Goal: Task Accomplishment & Management: Complete application form

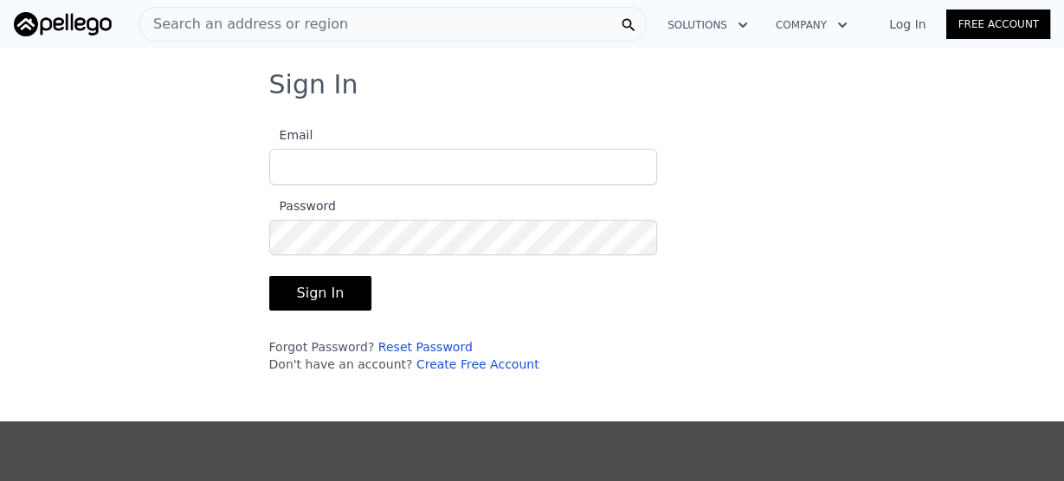
click at [228, 25] on span "Search an address or region" at bounding box center [243, 24] width 209 height 21
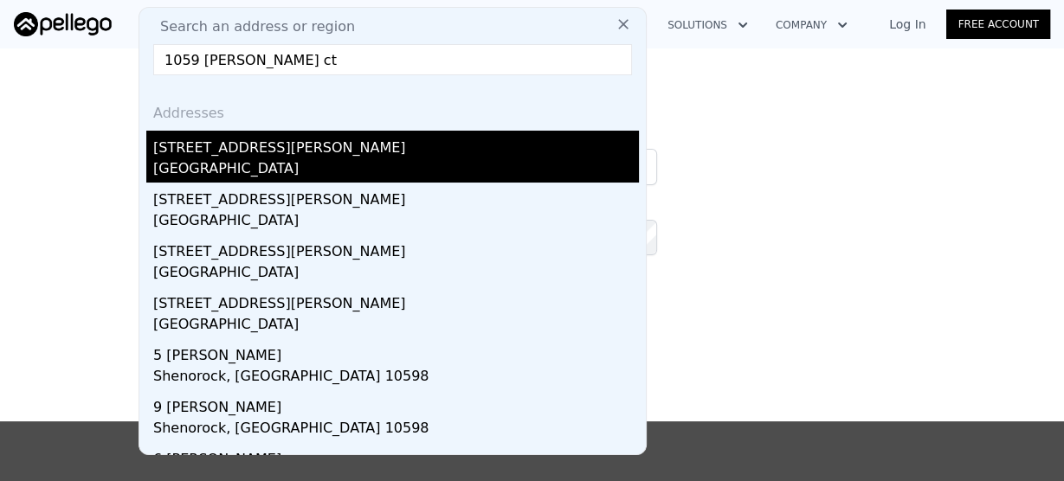
type input "1059 rogers ct"
click at [291, 158] on div "Arroyo Grande, CA 93420" at bounding box center [396, 170] width 486 height 24
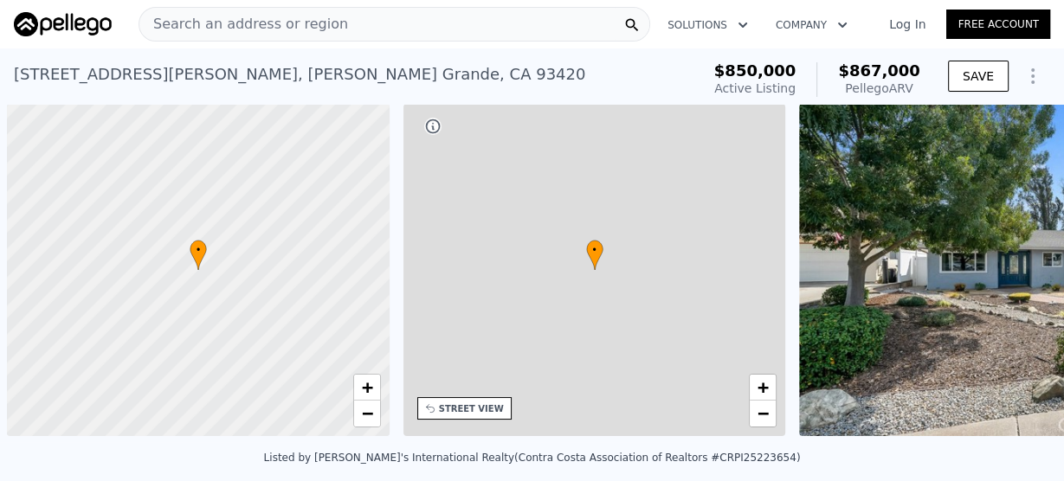
scroll to position [0, 7]
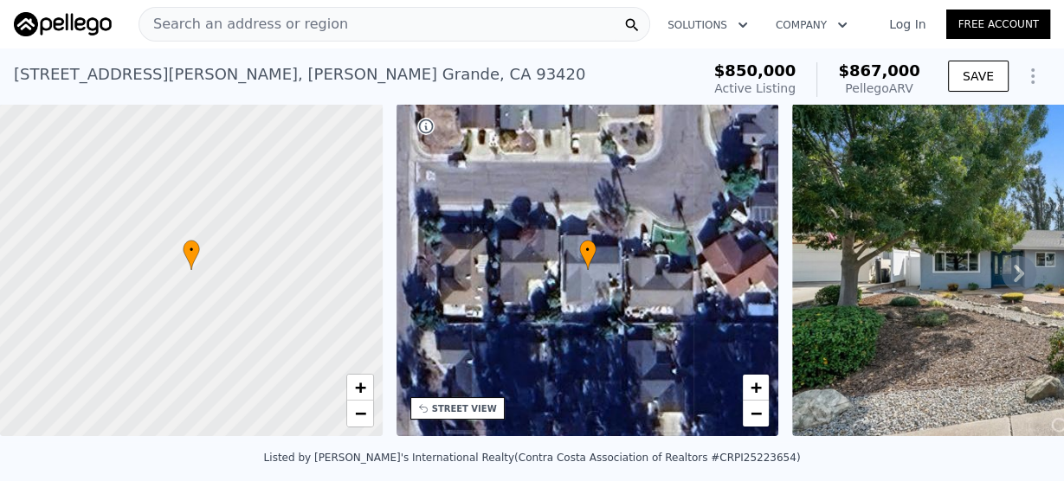
click at [1002, 23] on link "Free Account" at bounding box center [998, 24] width 104 height 29
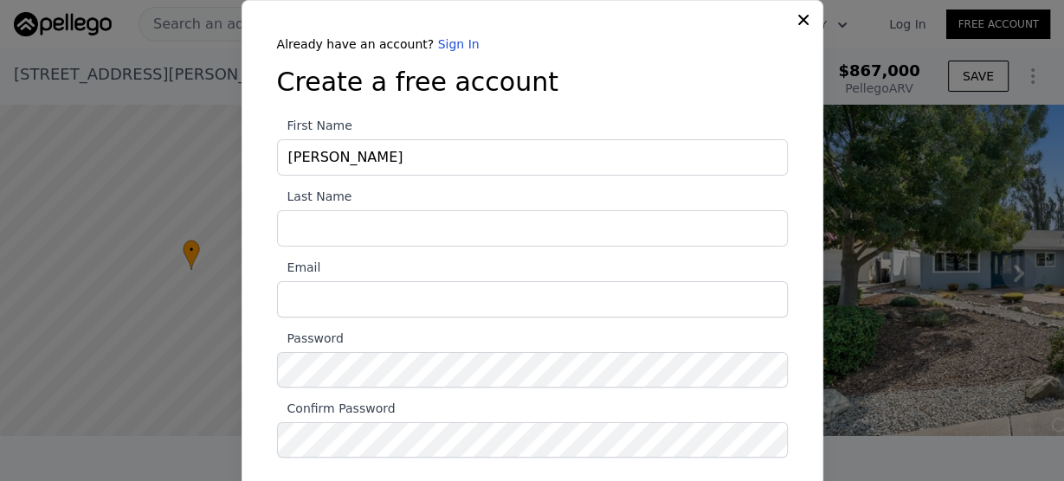
type input "Jennifer"
type input "Zyris"
type input "J"
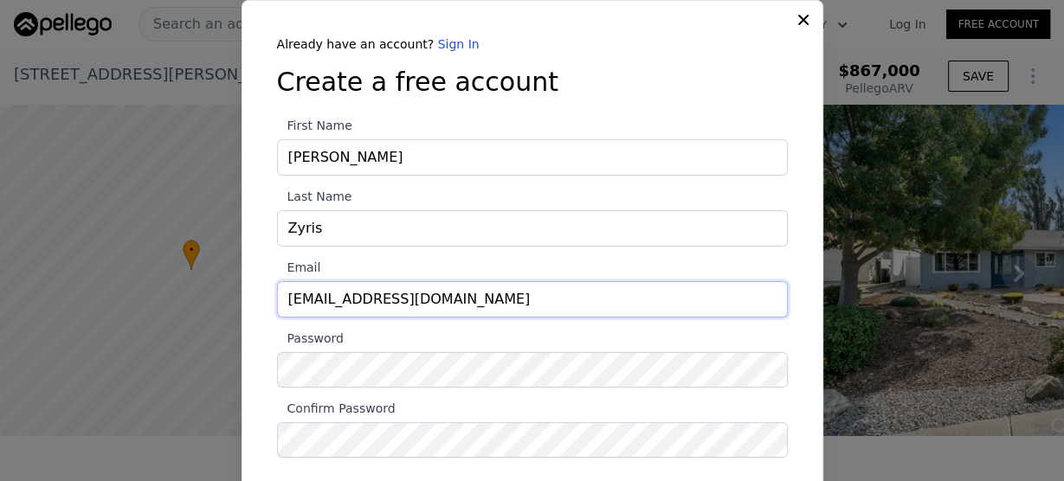
type input "jenniferzyris@gmail.com"
click at [277, 388] on div at bounding box center [277, 388] width 0 height 0
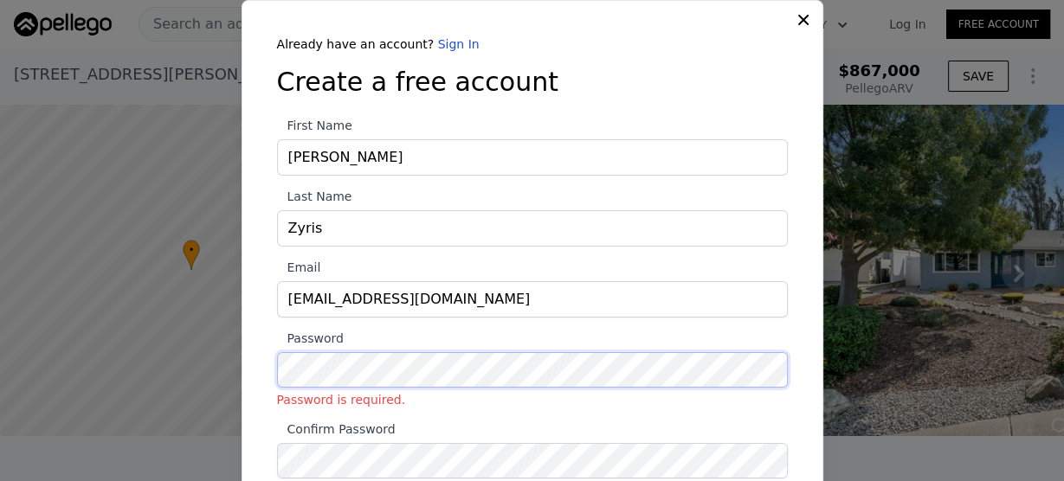
click at [277, 388] on div at bounding box center [277, 388] width 0 height 0
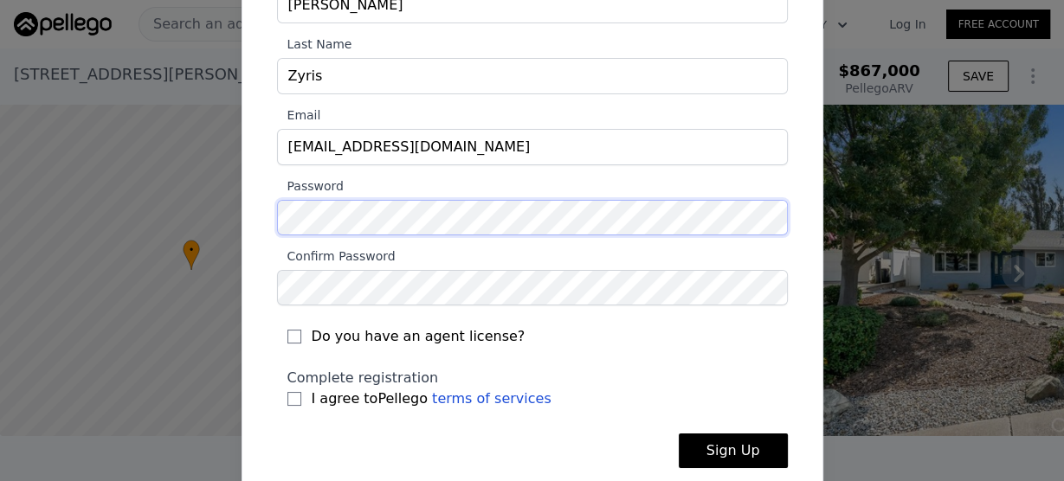
scroll to position [172, 0]
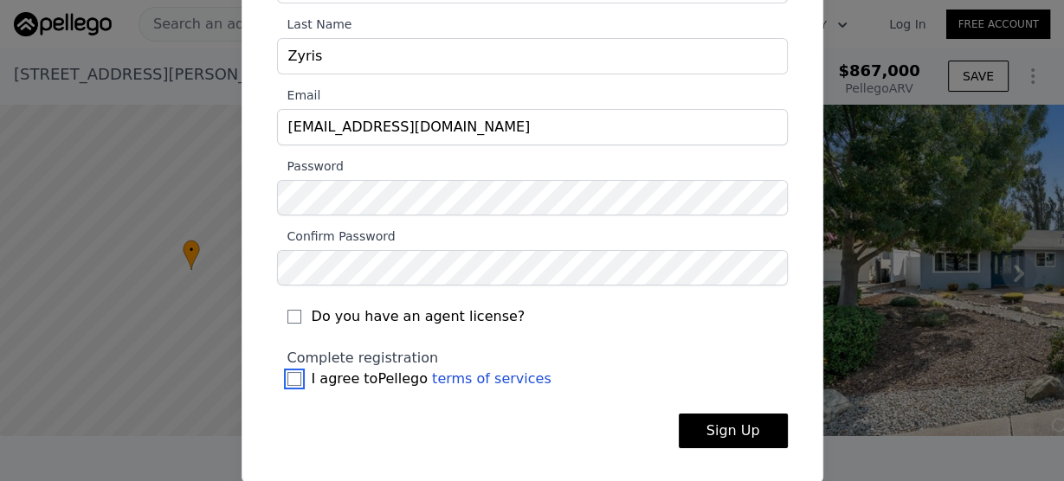
click at [287, 376] on input "I agree to Pellego terms of services" at bounding box center [294, 379] width 14 height 14
checkbox input "true"
click at [739, 425] on button "Sign Up" at bounding box center [733, 431] width 109 height 35
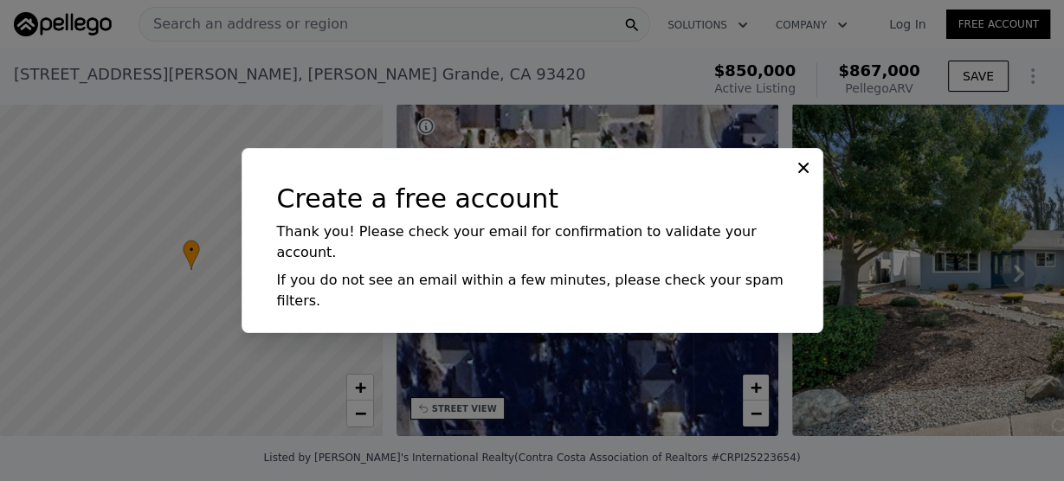
click at [802, 177] on icon at bounding box center [803, 167] width 17 height 17
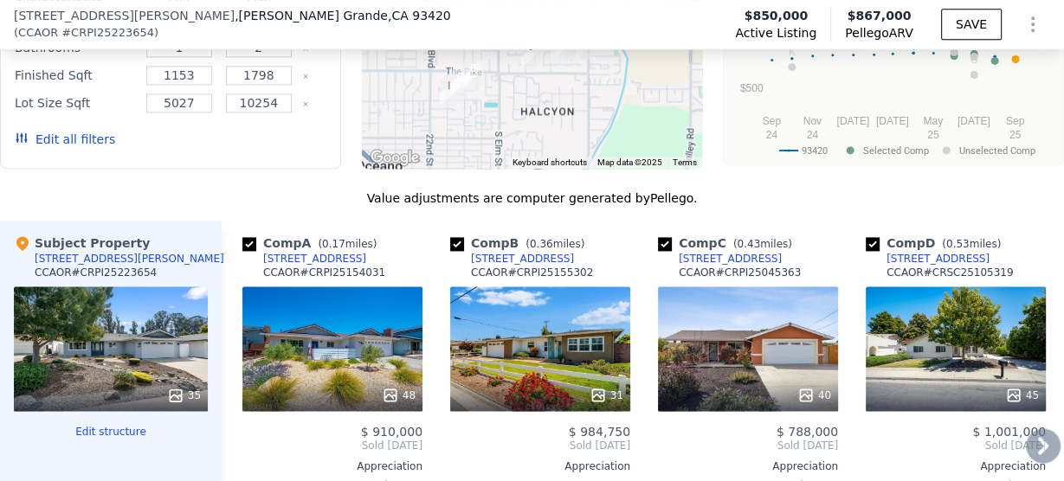
scroll to position [2002, 0]
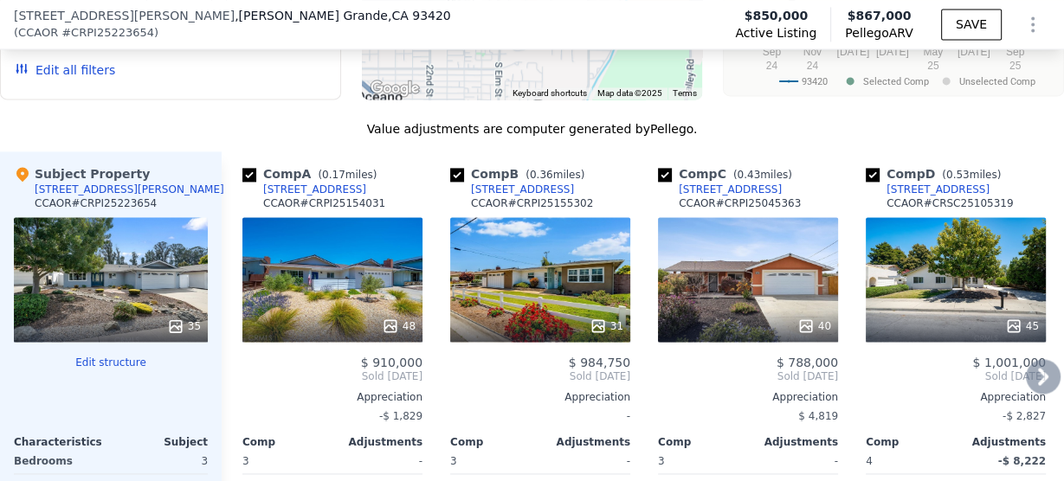
click at [337, 291] on div "48" at bounding box center [332, 279] width 180 height 125
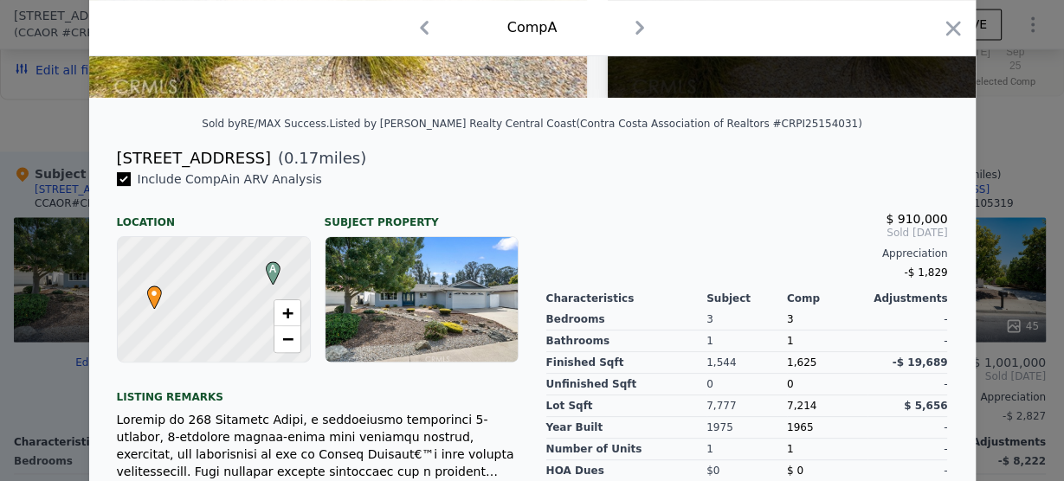
scroll to position [416, 0]
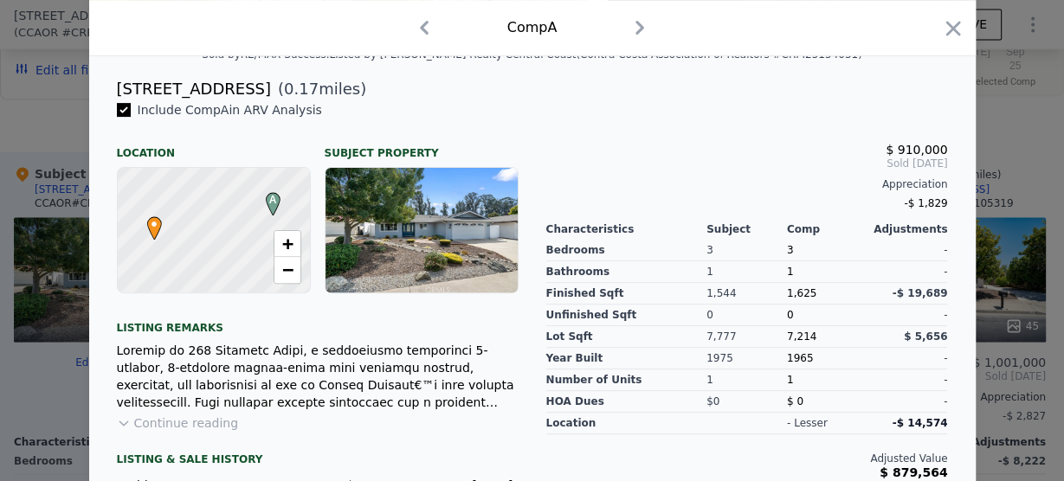
click at [634, 27] on icon "button" at bounding box center [640, 28] width 28 height 28
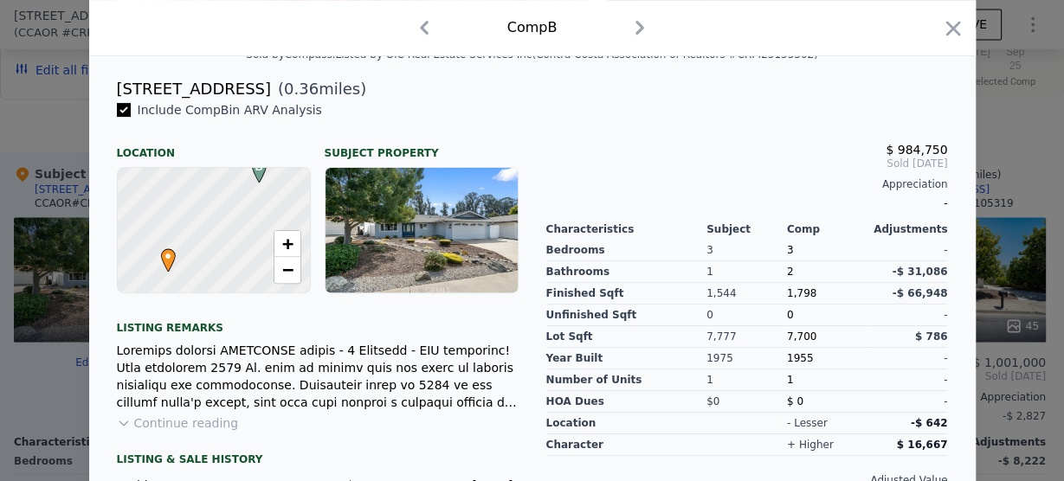
click at [634, 27] on icon "button" at bounding box center [640, 28] width 28 height 28
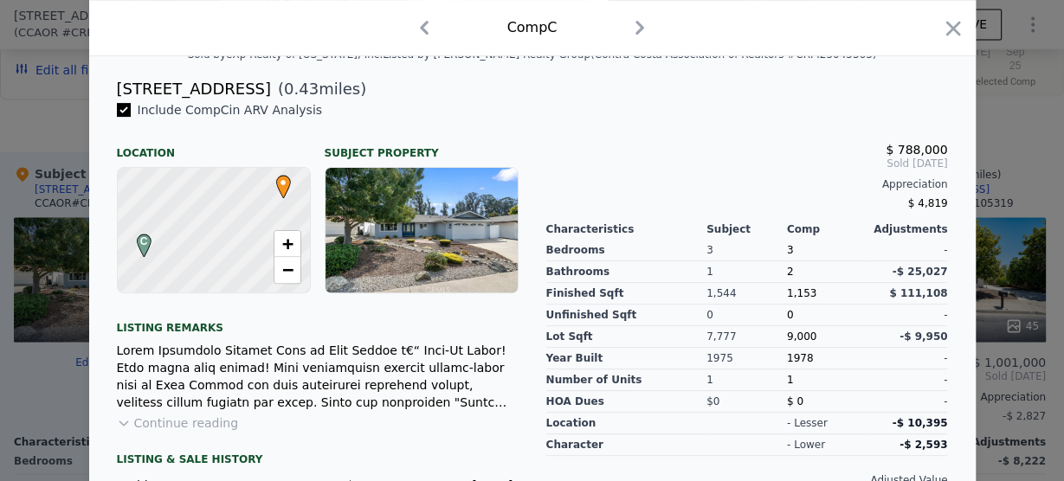
click at [412, 29] on icon "button" at bounding box center [424, 28] width 28 height 28
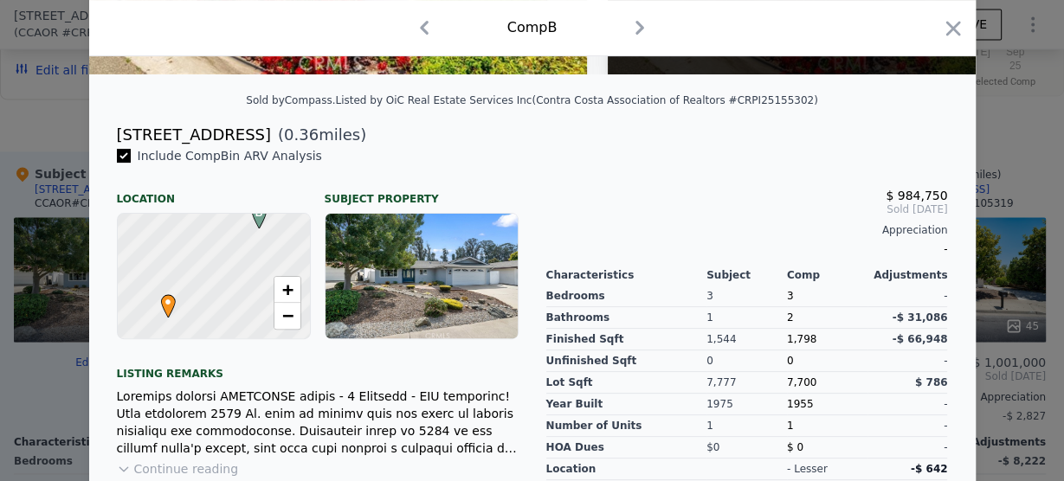
scroll to position [346, 0]
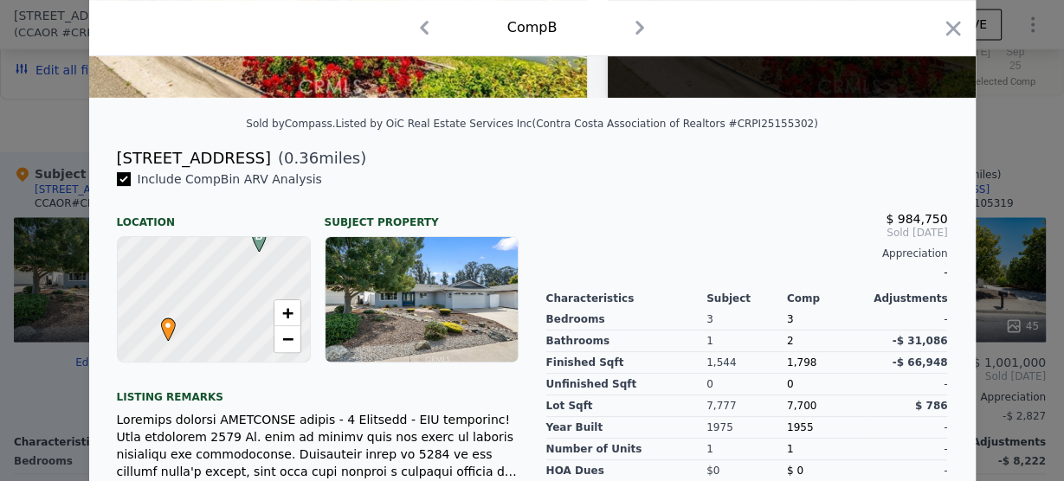
click at [420, 27] on icon "button" at bounding box center [424, 28] width 9 height 14
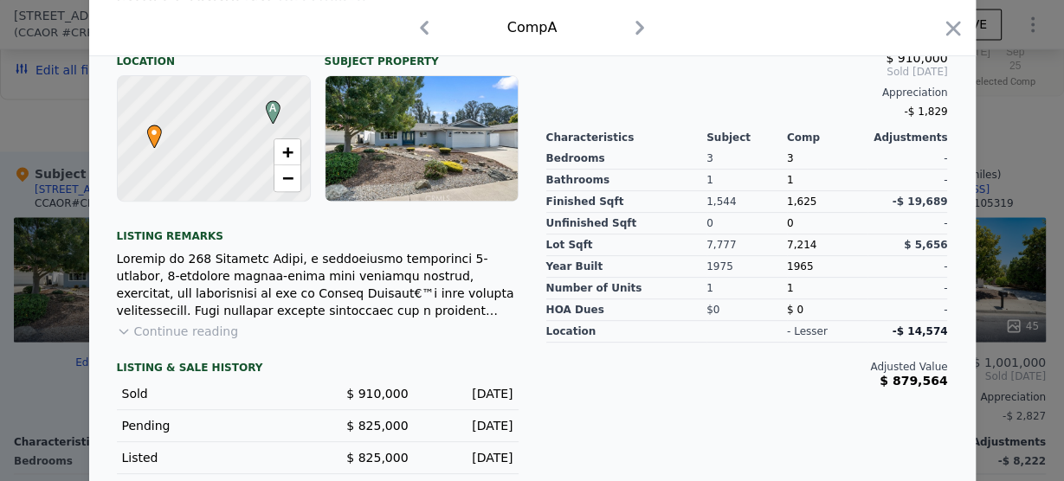
scroll to position [549, 0]
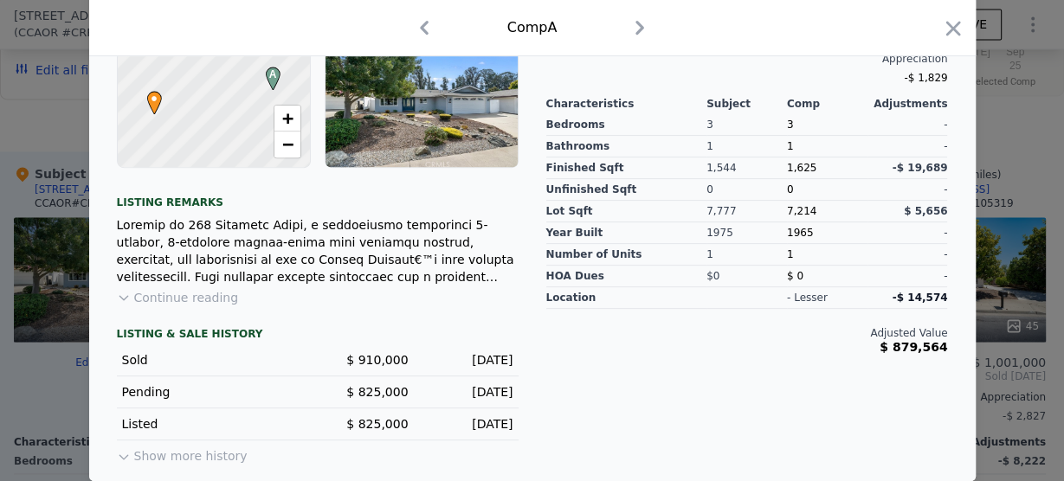
click at [639, 27] on icon "button" at bounding box center [640, 28] width 28 height 28
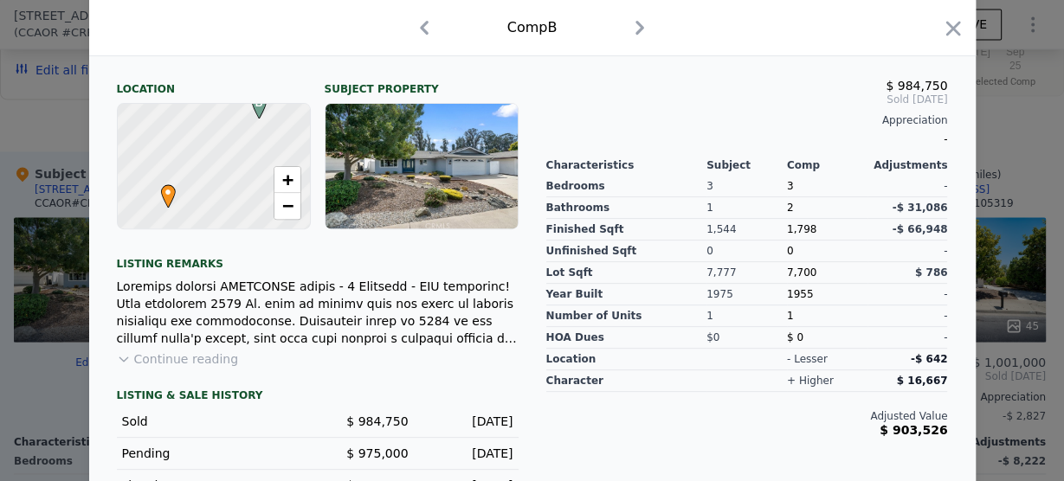
scroll to position [549, 0]
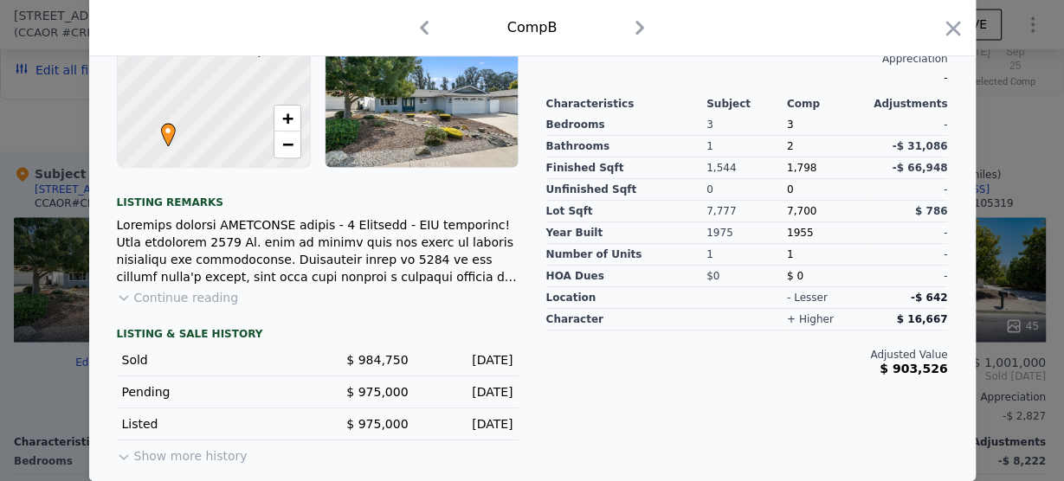
click at [632, 26] on icon "button" at bounding box center [640, 28] width 28 height 28
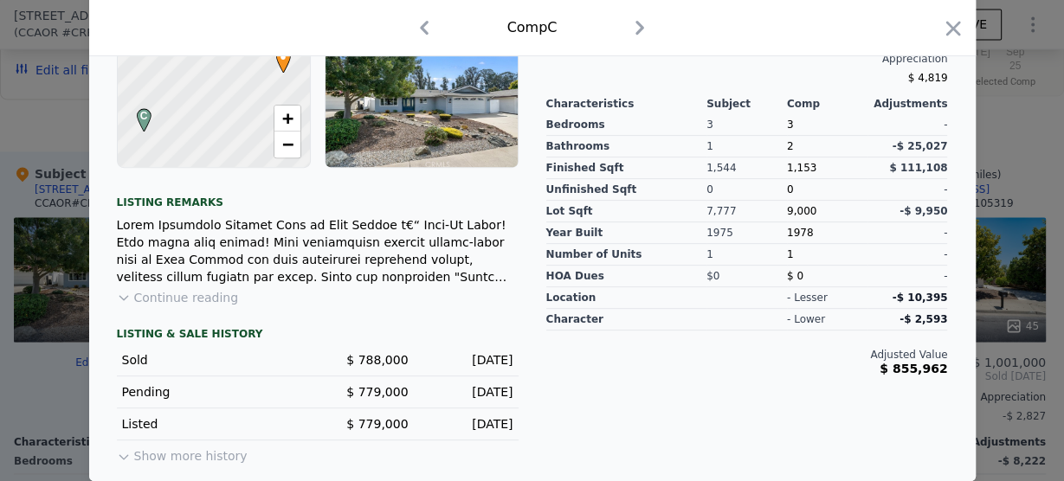
click at [642, 25] on icon "button" at bounding box center [640, 28] width 28 height 28
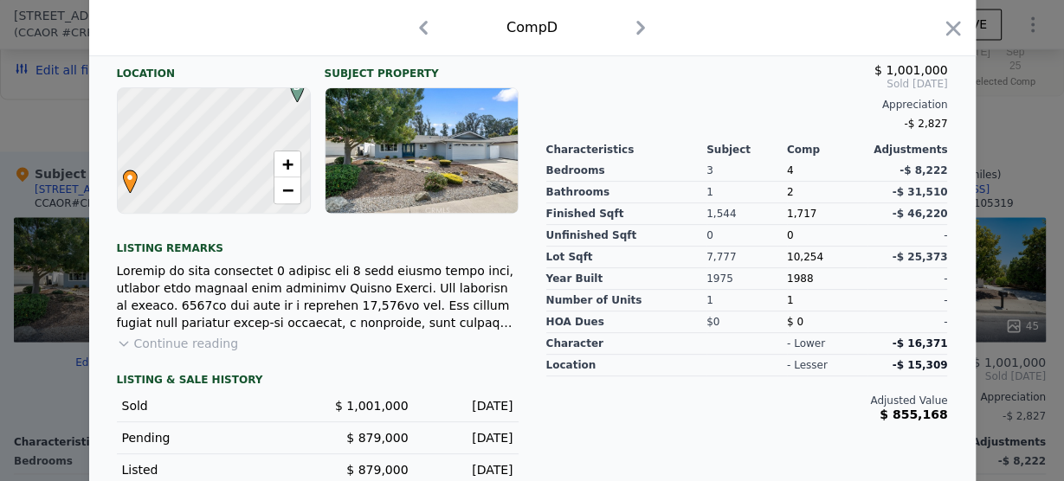
scroll to position [480, 0]
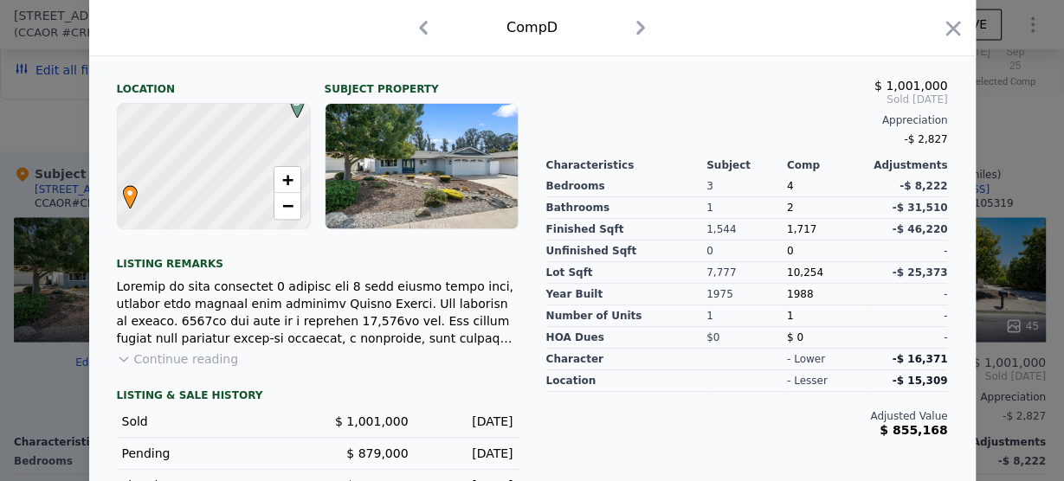
click at [636, 29] on icon "button" at bounding box center [640, 28] width 9 height 14
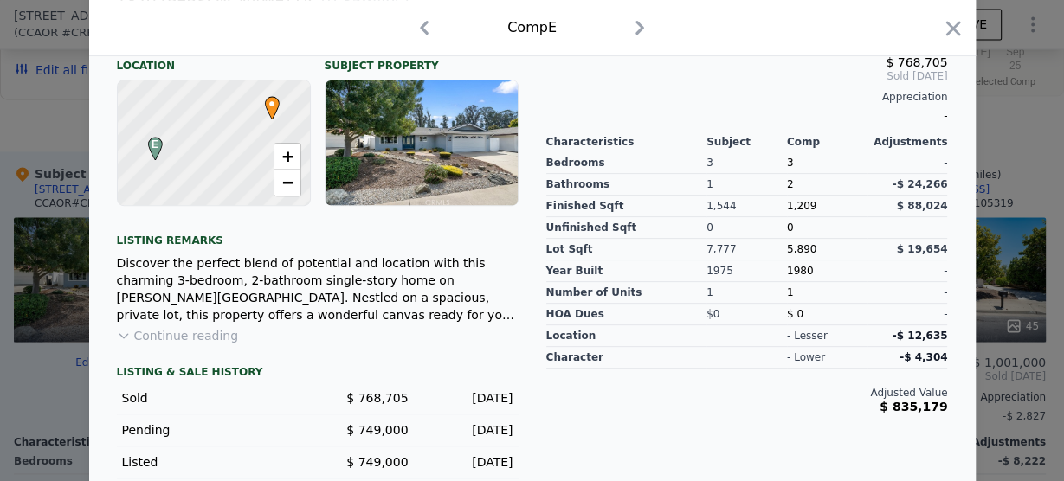
scroll to position [480, 0]
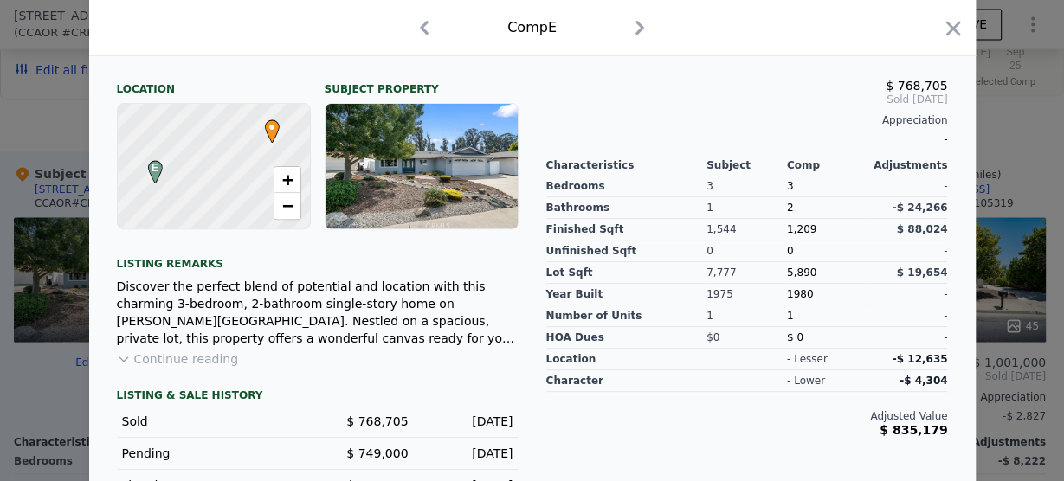
click at [420, 27] on icon "button" at bounding box center [424, 28] width 9 height 14
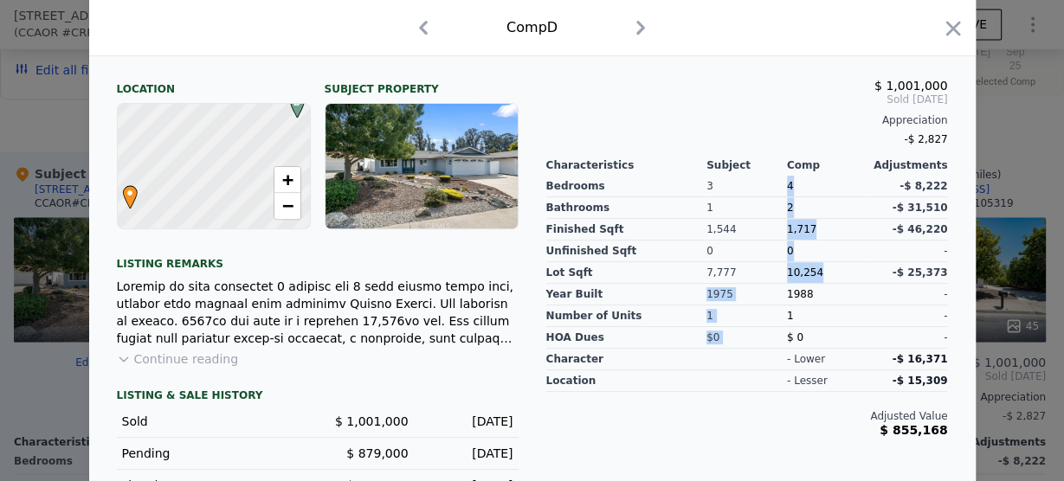
drag, startPoint x: 814, startPoint y: 279, endPoint x: 774, endPoint y: 284, distance: 40.2
click at [774, 284] on div "Bedrooms Bathrooms Finished Sqft Unfinished Sqft Lot Sqft Year Built Number of …" at bounding box center [747, 260] width 402 height 177
click at [829, 241] on div "1,717" at bounding box center [827, 230] width 81 height 22
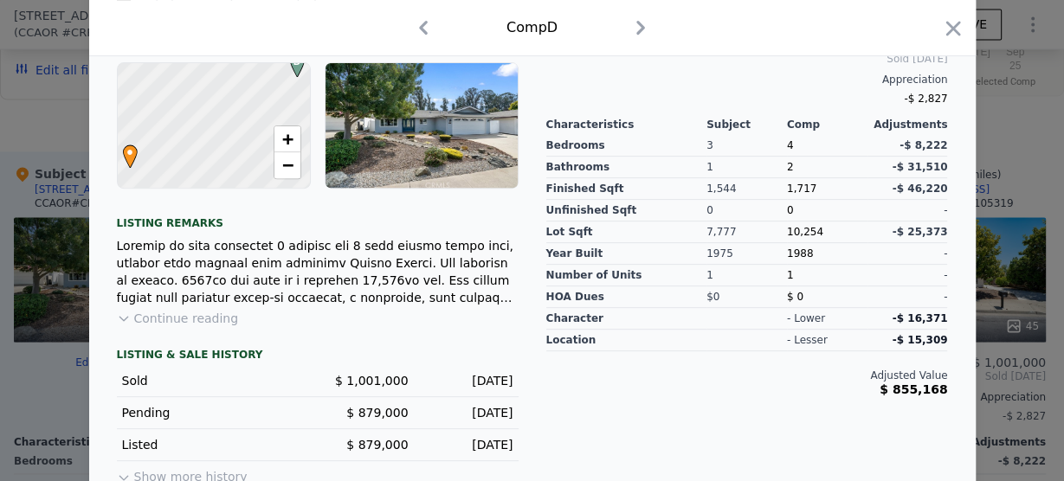
scroll to position [549, 0]
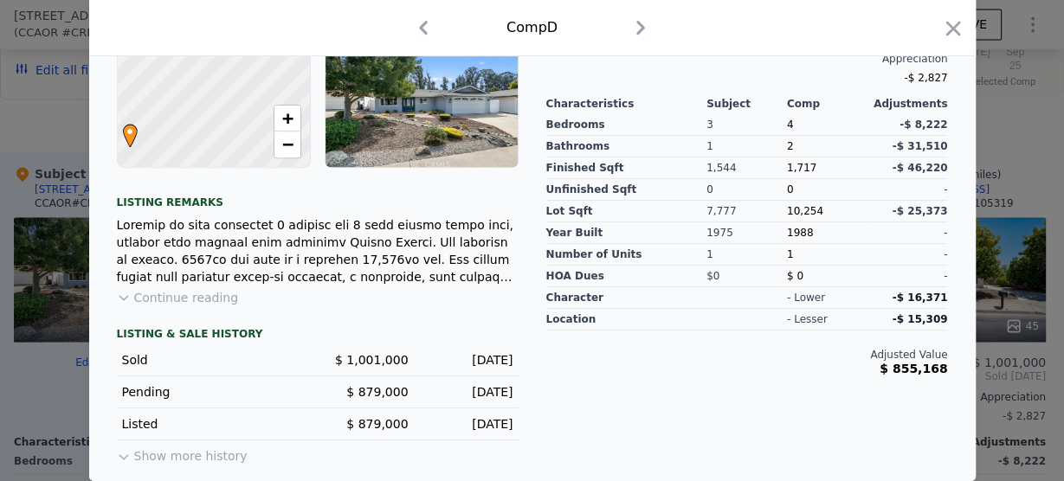
click at [632, 26] on icon "button" at bounding box center [641, 28] width 28 height 28
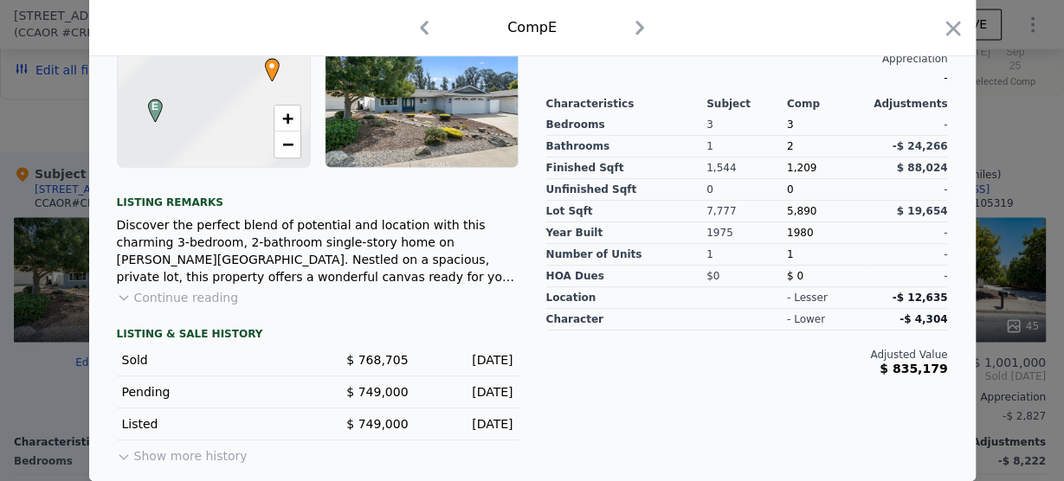
scroll to position [549, 0]
click at [420, 29] on icon "button" at bounding box center [424, 28] width 9 height 14
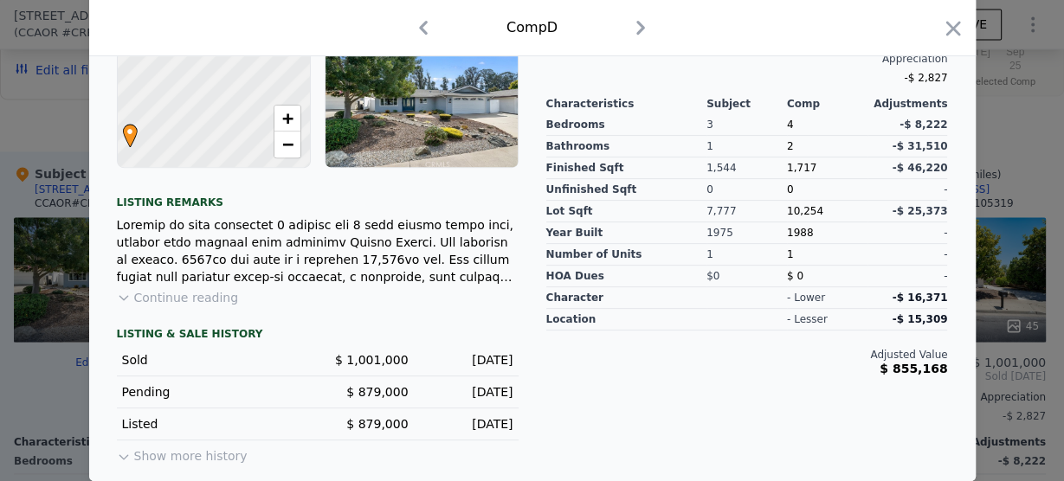
click at [420, 29] on icon "button" at bounding box center [424, 28] width 28 height 28
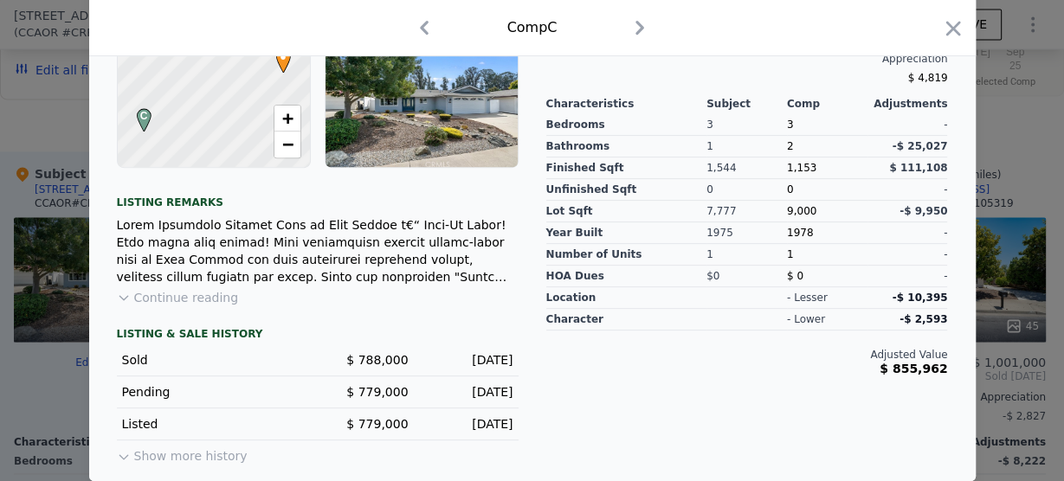
click at [420, 26] on icon "button" at bounding box center [424, 28] width 28 height 28
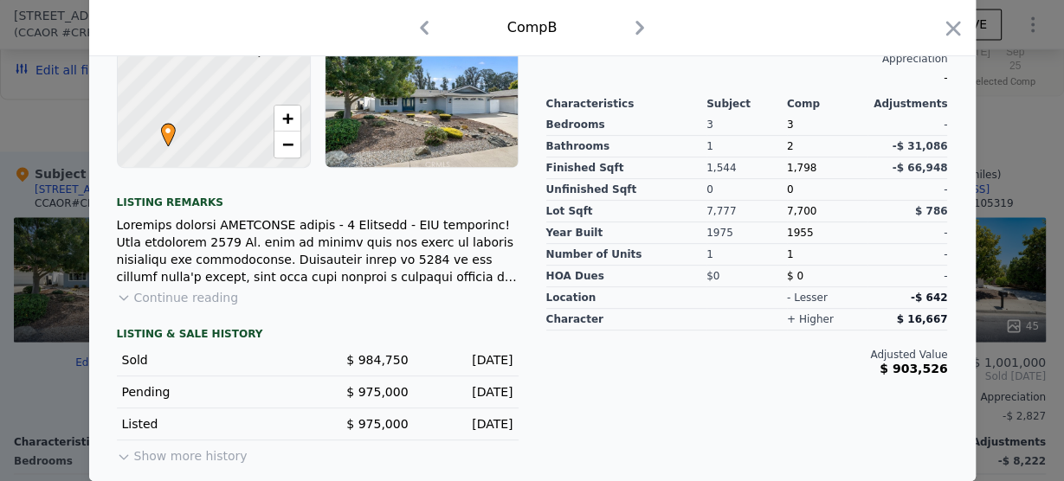
click at [634, 26] on icon "button" at bounding box center [640, 28] width 28 height 28
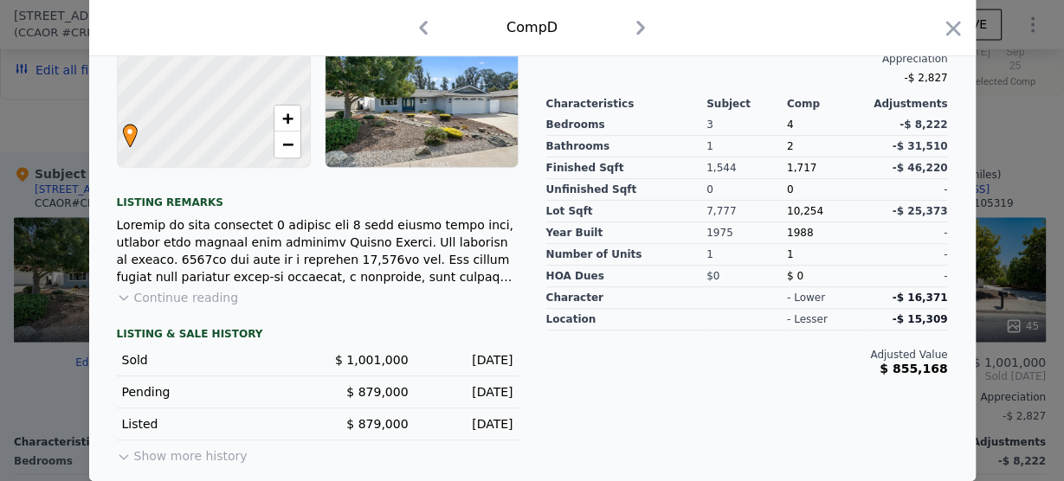
click at [423, 24] on icon "button" at bounding box center [424, 28] width 28 height 28
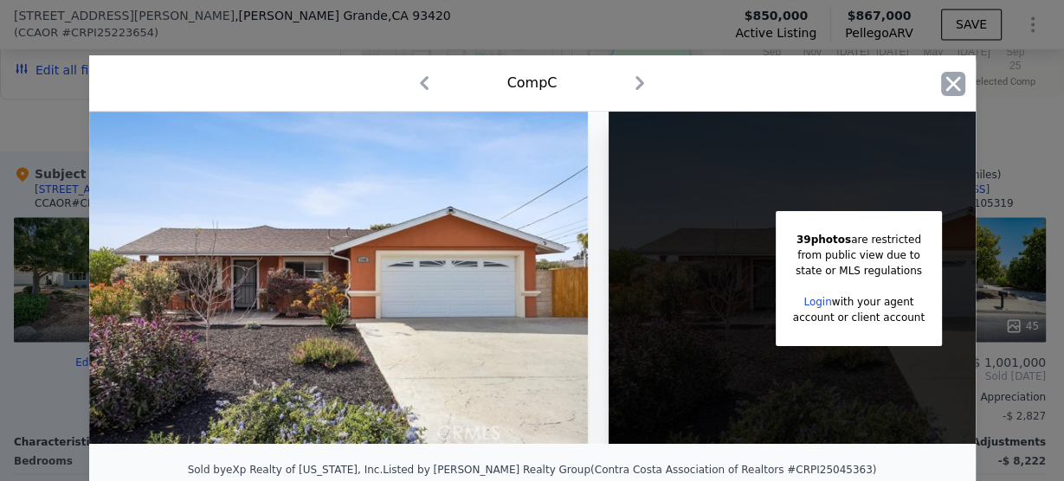
click at [947, 81] on icon "button" at bounding box center [953, 84] width 24 height 24
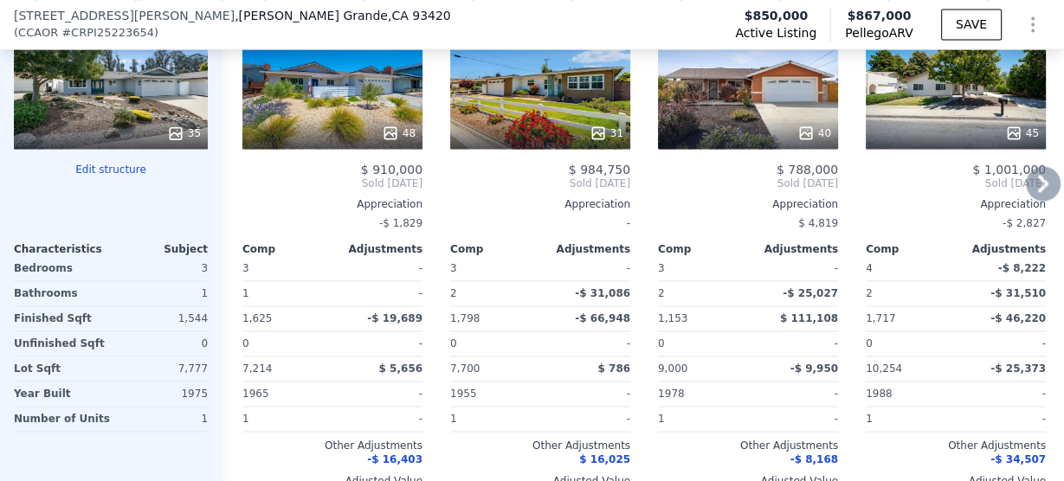
scroll to position [2140, 0]
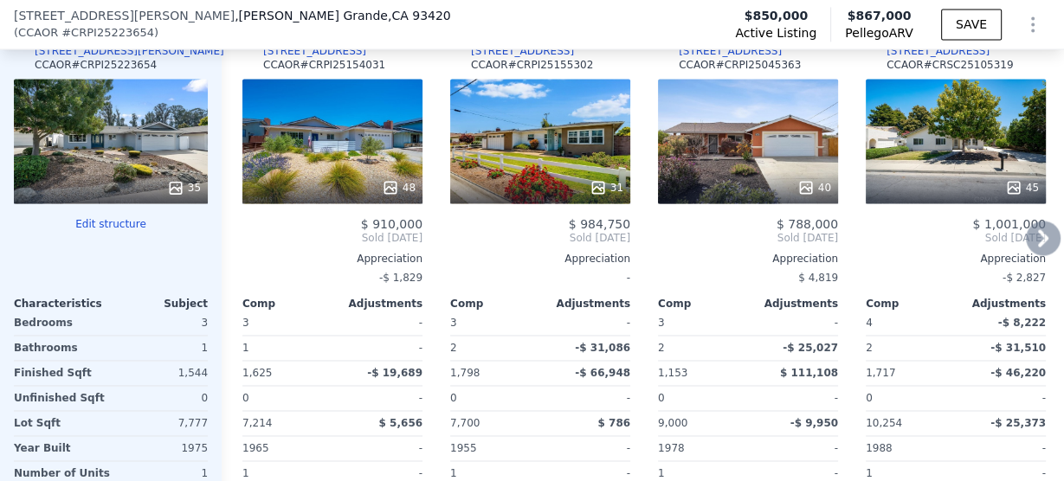
click at [1036, 246] on icon at bounding box center [1043, 238] width 35 height 35
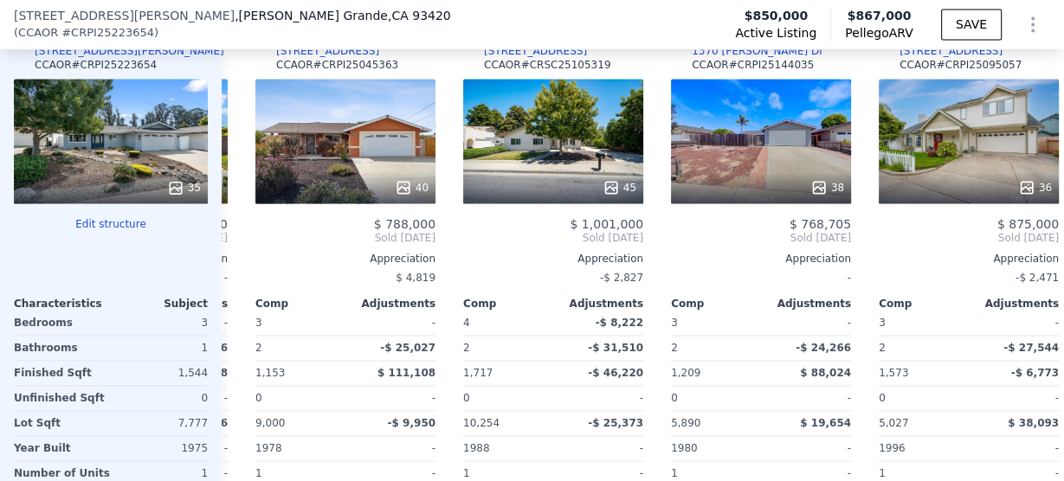
scroll to position [0, 416]
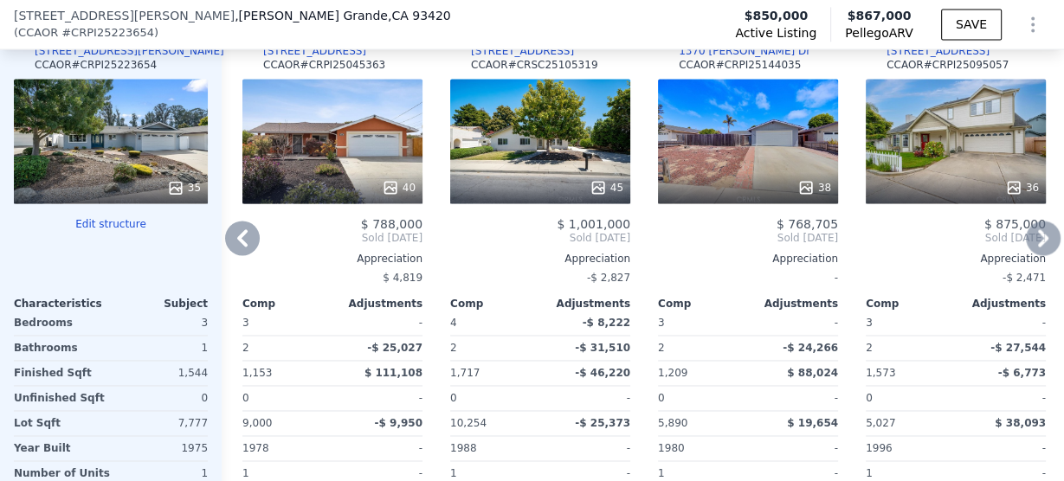
click at [1036, 247] on icon at bounding box center [1043, 238] width 35 height 35
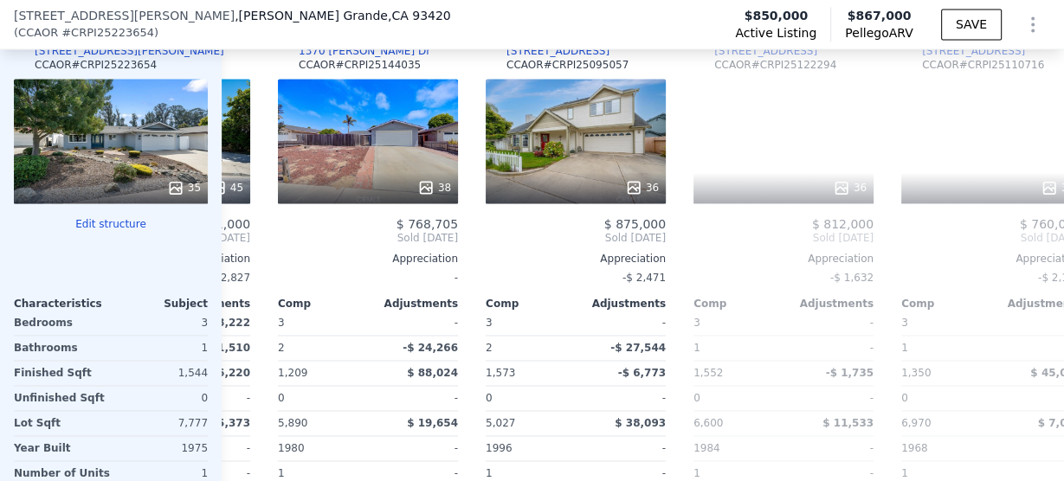
scroll to position [0, 831]
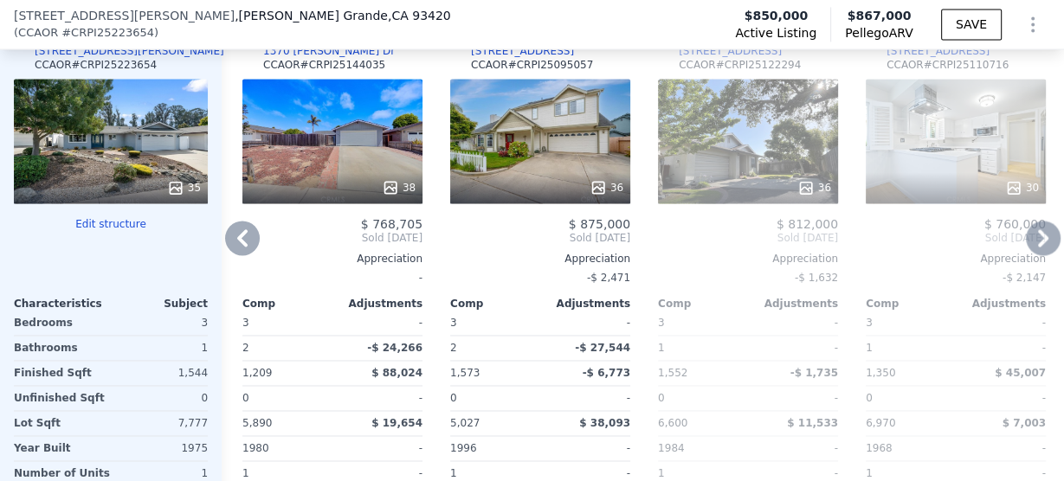
click at [1036, 247] on icon at bounding box center [1043, 238] width 35 height 35
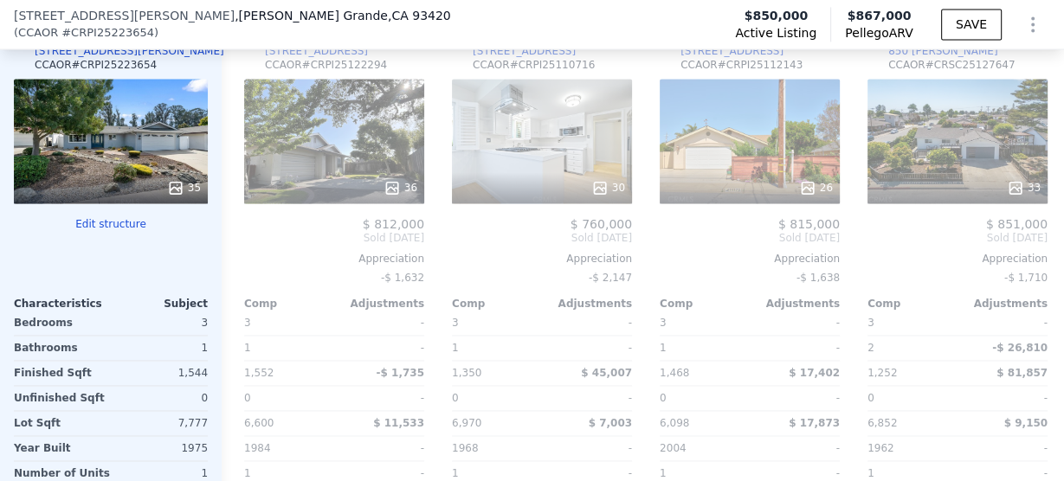
scroll to position [0, 1247]
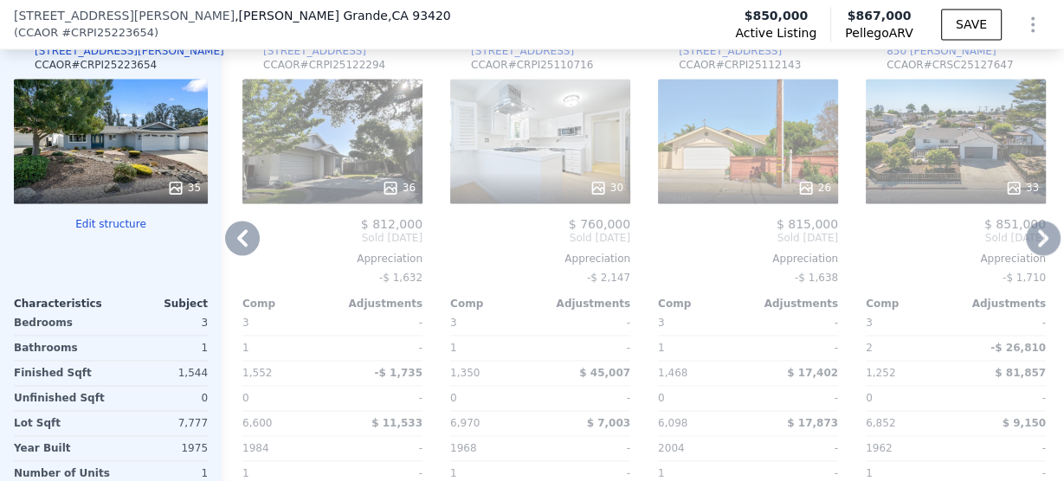
click at [1036, 247] on icon at bounding box center [1043, 238] width 35 height 35
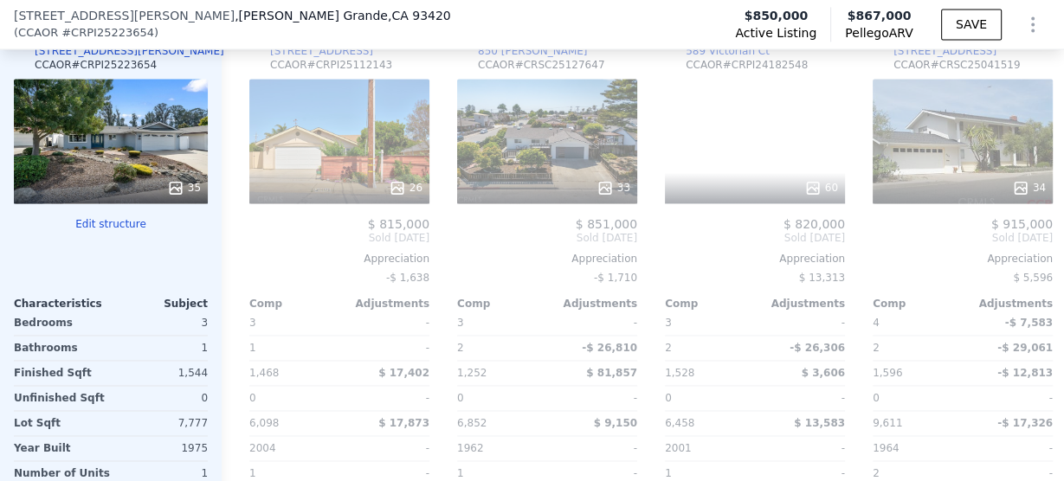
scroll to position [0, 1662]
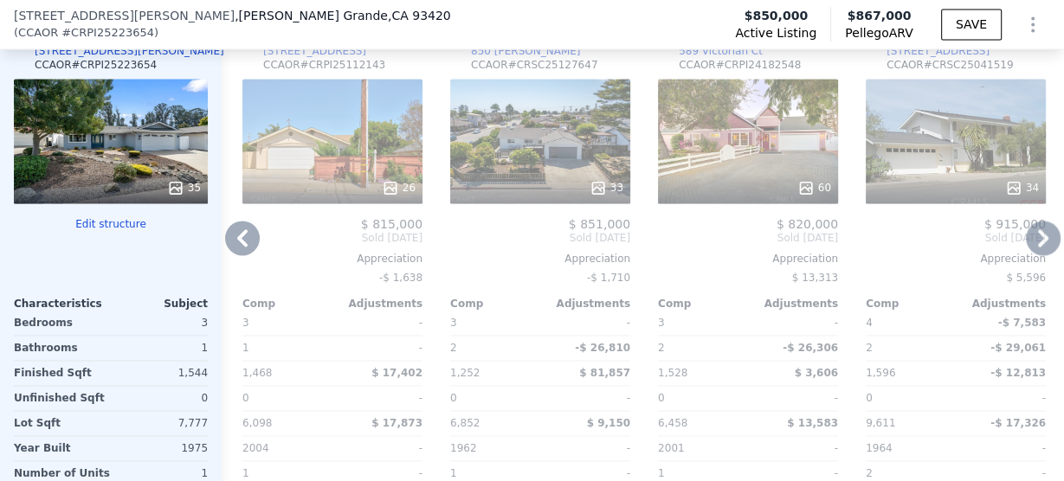
click at [1033, 247] on icon at bounding box center [1043, 238] width 35 height 35
